Goal: Information Seeking & Learning: Check status

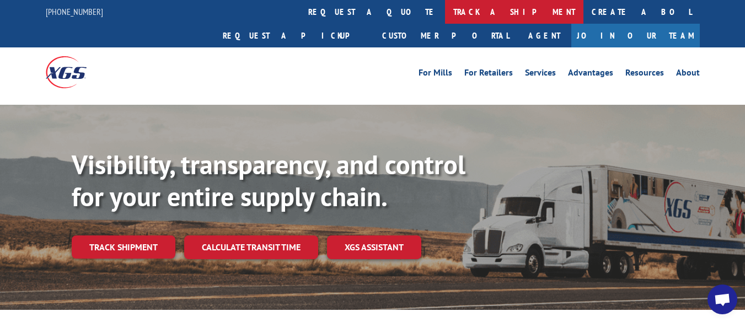
click at [445, 11] on link "track a shipment" at bounding box center [514, 12] width 138 height 24
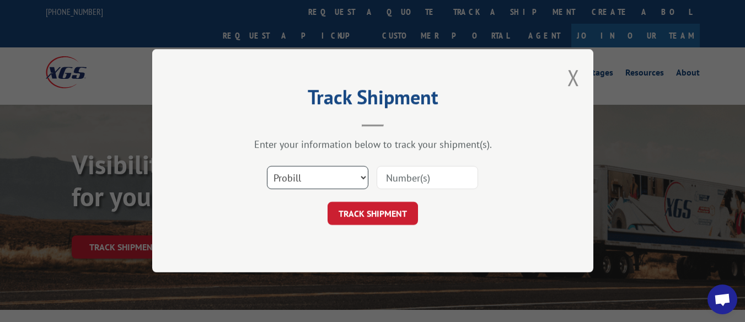
click at [353, 173] on select "Select category... Probill BOL PO" at bounding box center [317, 177] width 101 height 23
select select "bol"
click at [267, 166] on select "Select category... Probill BOL PO" at bounding box center [317, 177] width 101 height 23
click at [444, 179] on input at bounding box center [427, 177] width 101 height 23
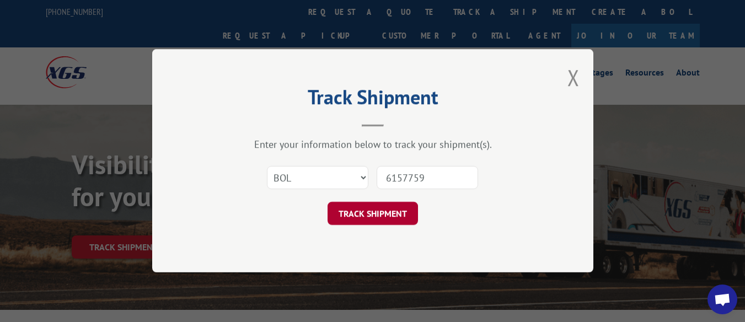
type input "6157759"
click at [389, 214] on button "TRACK SHIPMENT" at bounding box center [372, 213] width 90 height 23
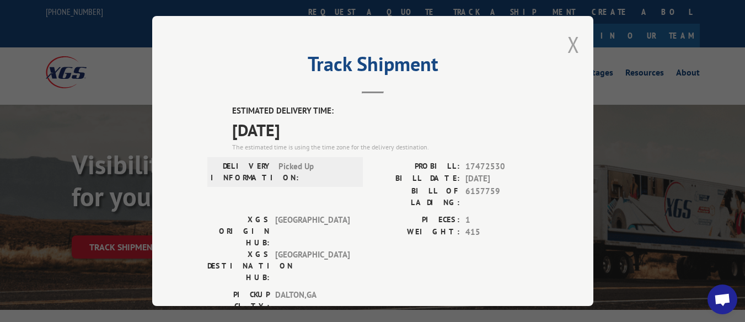
click at [567, 42] on button "Close modal" at bounding box center [573, 44] width 12 height 29
